Goal: Task Accomplishment & Management: Use online tool/utility

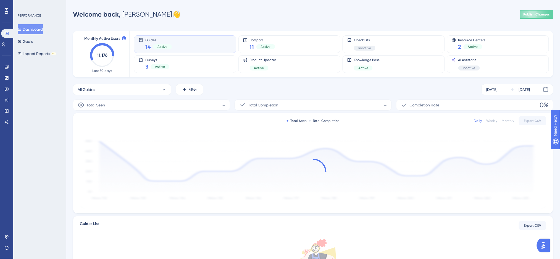
click at [5, 73] on div "Engagement Widgets Feedback Product Updates Knowledge Base AI Assistant" at bounding box center [6, 94] width 4 height 64
click at [6, 67] on icon at bounding box center [7, 67] width 4 height 4
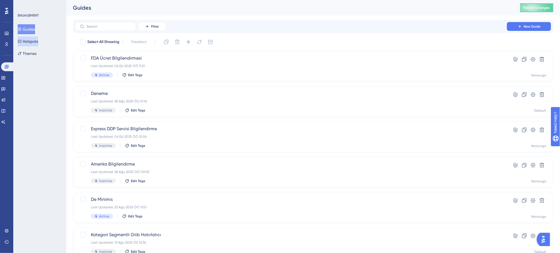
click at [32, 38] on button "Hotspots" at bounding box center [28, 41] width 20 height 10
click at [157, 56] on span "Ürün İçeriği Bilgilendirme" at bounding box center [291, 58] width 400 height 7
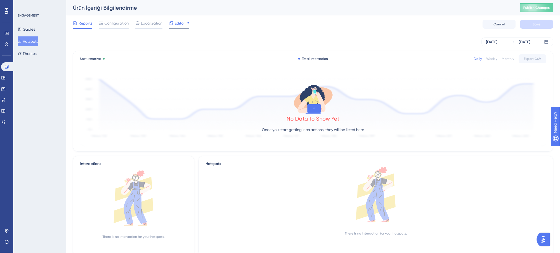
click at [182, 21] on span "Editor" at bounding box center [180, 23] width 10 height 7
